Goal: Register for event/course

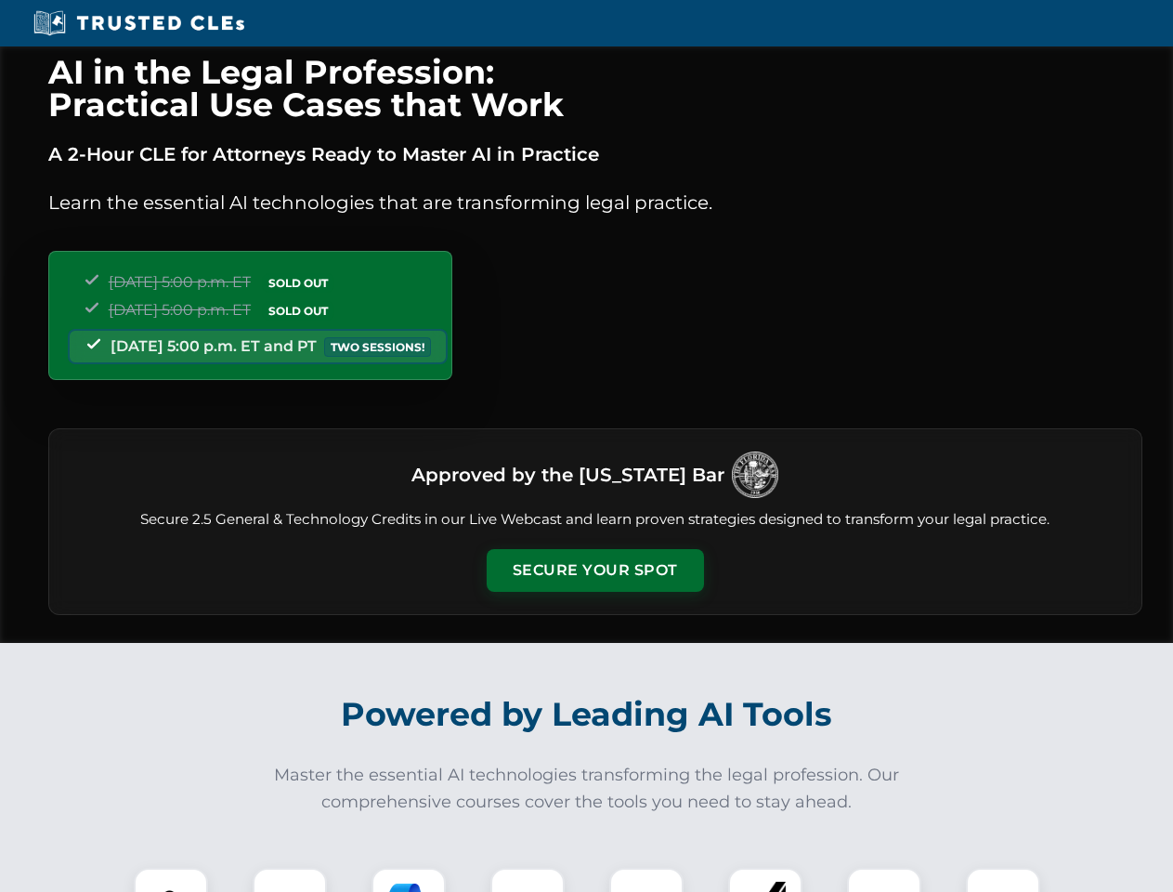
click at [595, 570] on button "Secure Your Spot" at bounding box center [595, 570] width 217 height 43
click at [171, 880] on img at bounding box center [171, 905] width 54 height 54
click at [290, 880] on div at bounding box center [290, 905] width 74 height 74
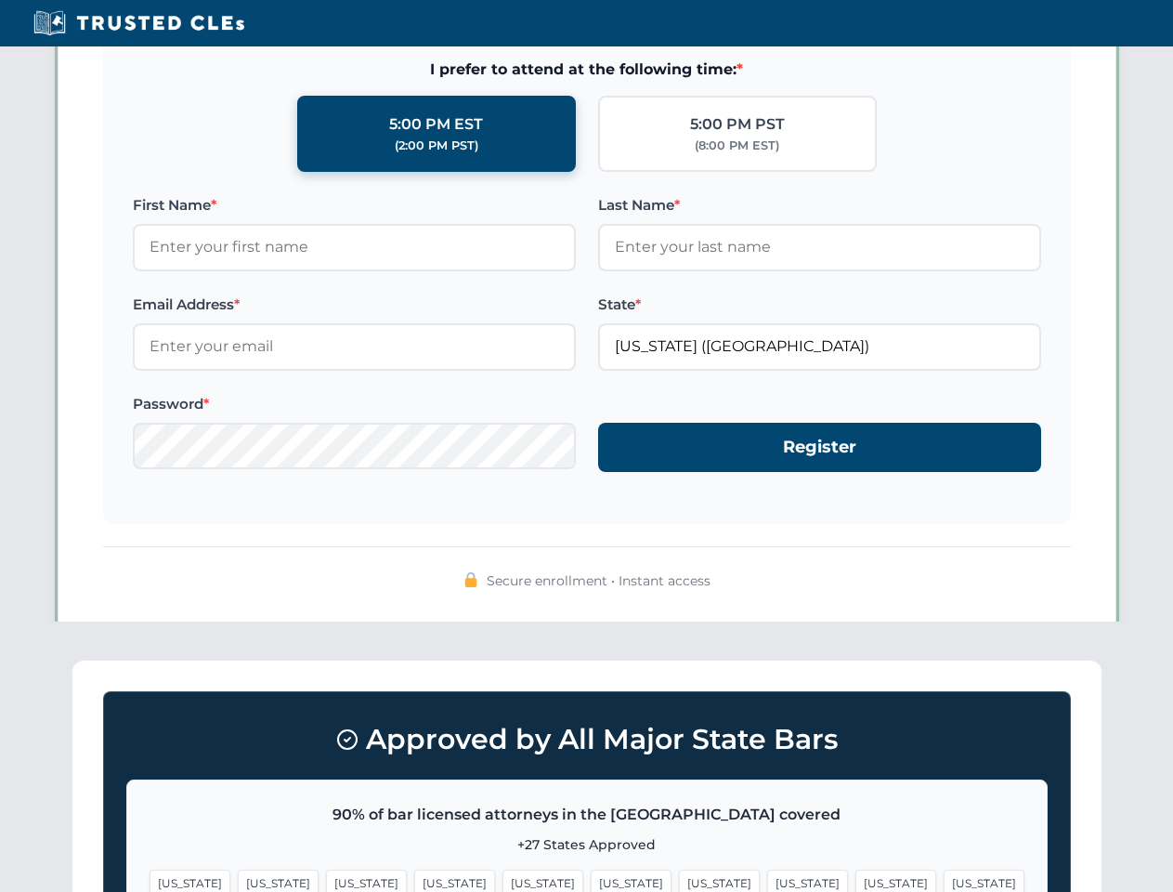
click at [856, 880] on span "[US_STATE]" at bounding box center [896, 883] width 81 height 27
